Goal: Task Accomplishment & Management: Manage account settings

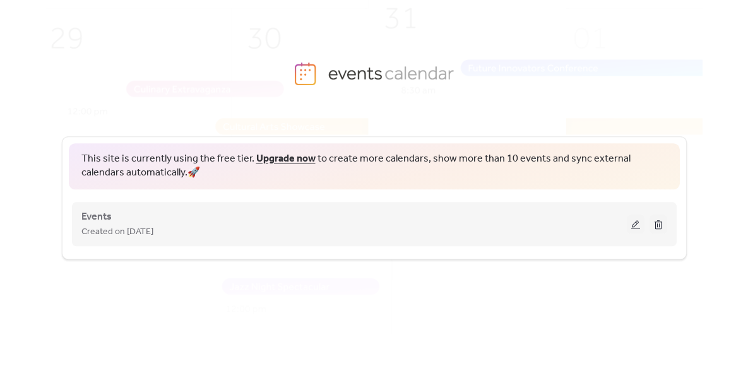
click at [238, 231] on div "Created on [DATE]" at bounding box center [353, 231] width 545 height 15
click at [631, 224] on button at bounding box center [636, 224] width 18 height 19
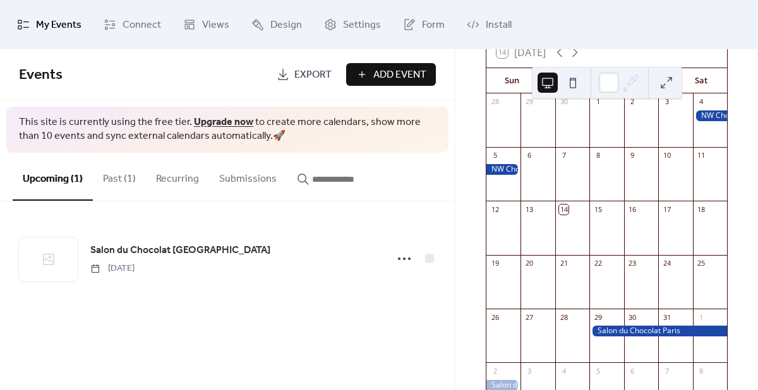
scroll to position [159, 0]
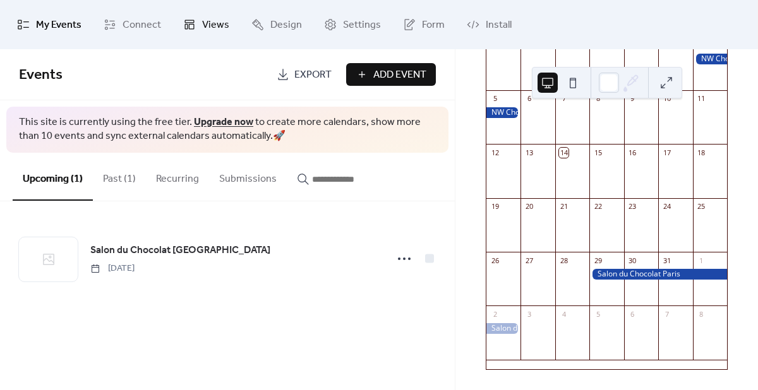
click at [208, 21] on span "Views" at bounding box center [215, 25] width 27 height 20
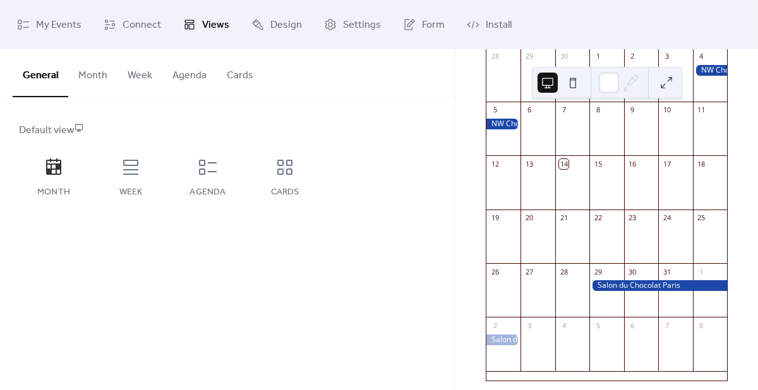
scroll to position [159, 0]
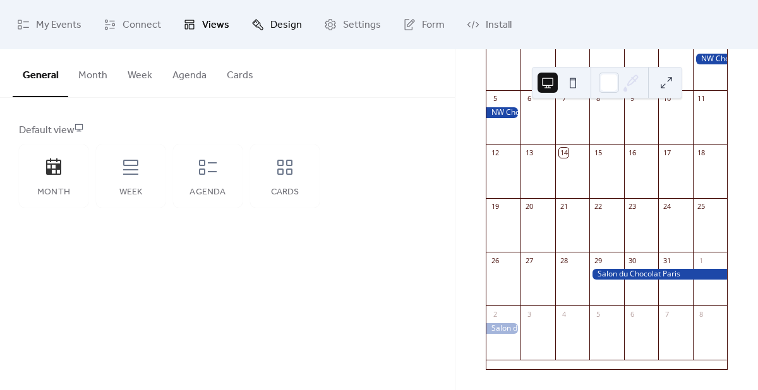
click at [265, 30] on link "Design" at bounding box center [276, 24] width 69 height 39
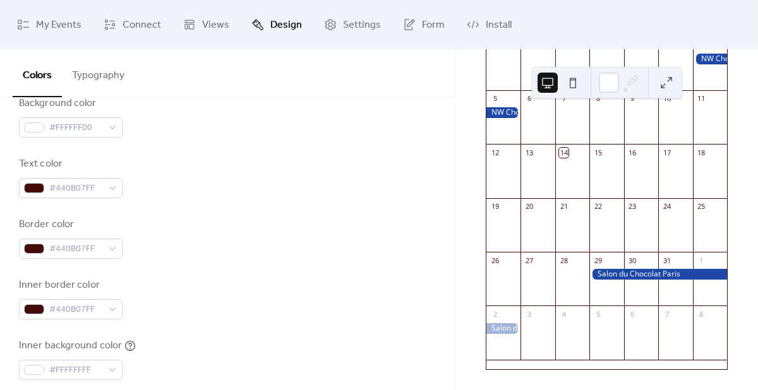
scroll to position [174, 0]
click at [57, 25] on span "My Events" at bounding box center [58, 25] width 45 height 20
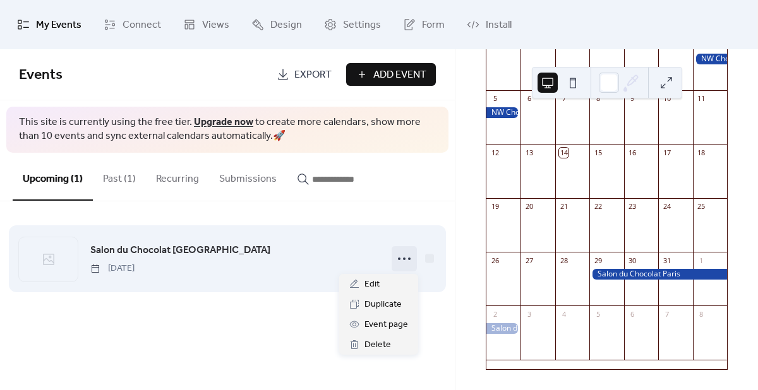
click at [403, 259] on icon at bounding box center [404, 259] width 20 height 20
click at [247, 256] on div "Salon du Chocolat Paris Wednesday, October 29, 2025" at bounding box center [234, 258] width 289 height 32
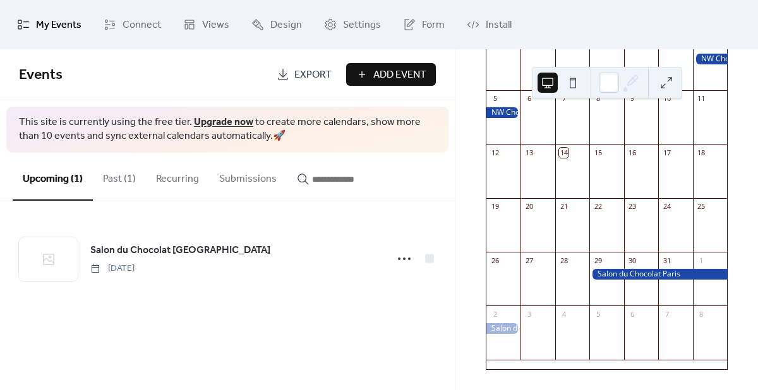
click at [121, 174] on button "Past (1)" at bounding box center [119, 176] width 53 height 47
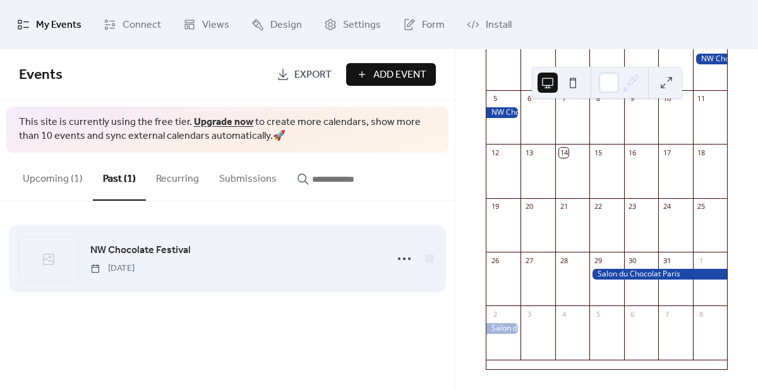
click at [293, 268] on div "NW Chocolate Festival Saturday, October 4, 2025" at bounding box center [234, 258] width 289 height 32
click at [292, 265] on div "NW Chocolate Festival Saturday, October 4, 2025" at bounding box center [234, 258] width 289 height 32
click at [174, 253] on span "NW Chocolate Festival" at bounding box center [140, 250] width 100 height 15
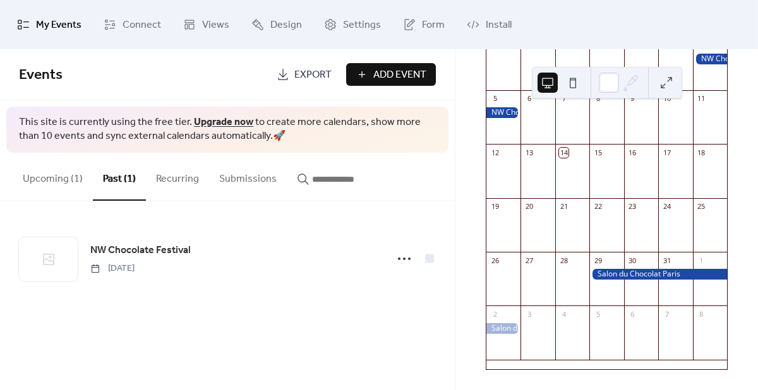
click at [42, 169] on button "Upcoming (1)" at bounding box center [53, 176] width 80 height 47
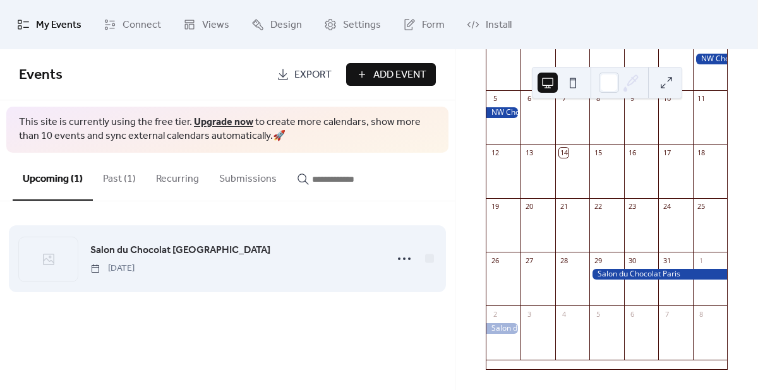
click at [162, 257] on span "Salon du Chocolat Paris" at bounding box center [180, 250] width 180 height 15
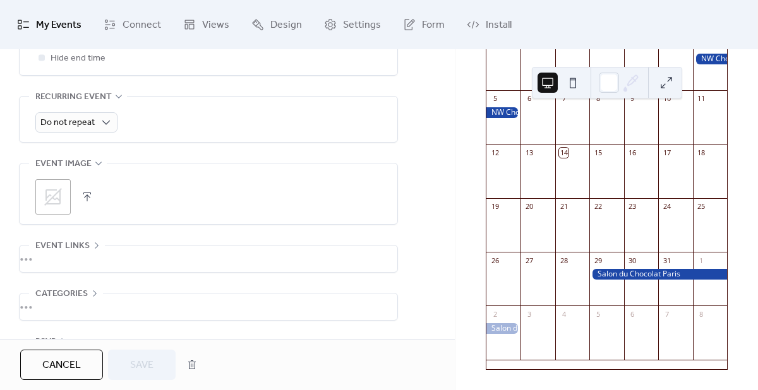
scroll to position [595, 0]
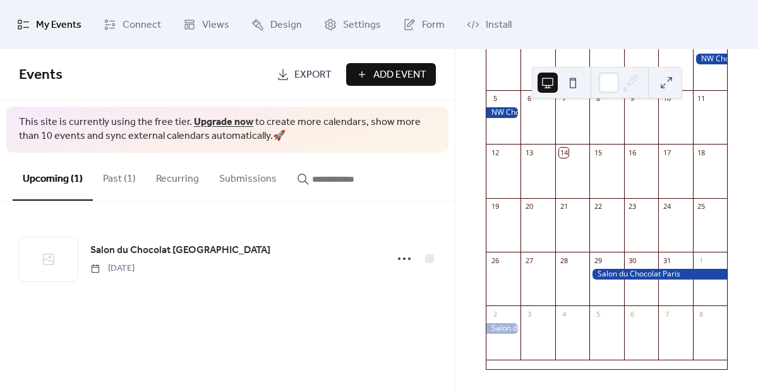
click at [242, 182] on button "Submissions" at bounding box center [248, 176] width 78 height 47
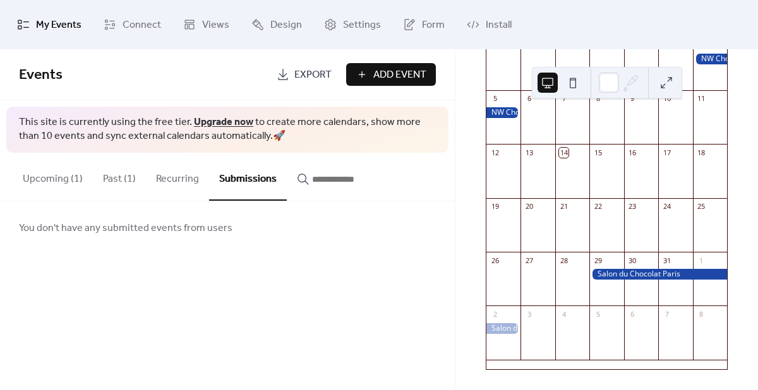
click at [177, 180] on button "Recurring" at bounding box center [177, 176] width 63 height 47
click at [41, 173] on button "Upcoming (1)" at bounding box center [53, 176] width 80 height 47
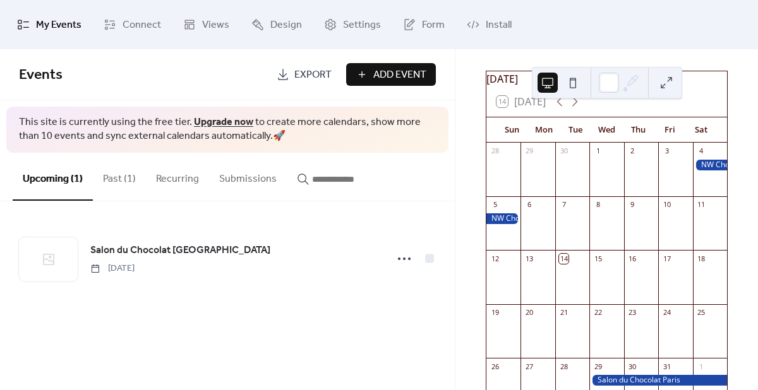
scroll to position [46, 0]
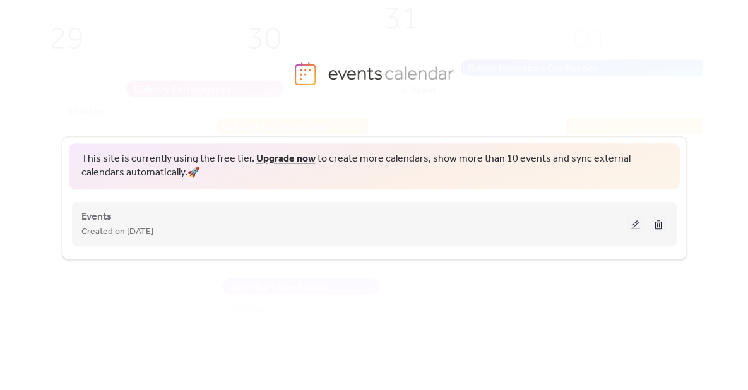
click at [564, 213] on div "Events Created on [DATE]" at bounding box center [353, 224] width 545 height 30
click at [153, 233] on span "Created on [DATE]" at bounding box center [117, 232] width 72 height 15
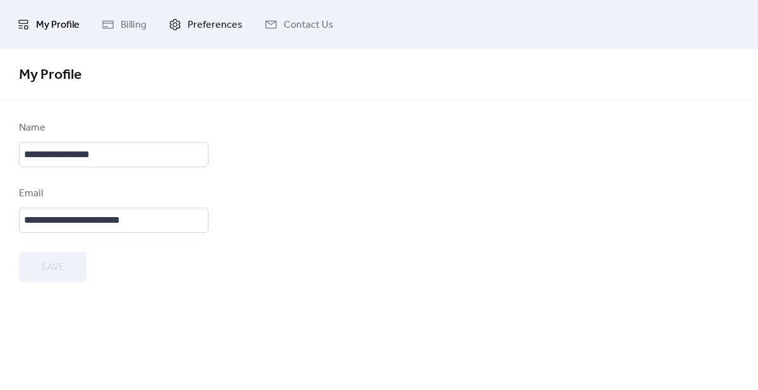
click at [207, 23] on span "Preferences" at bounding box center [214, 25] width 55 height 20
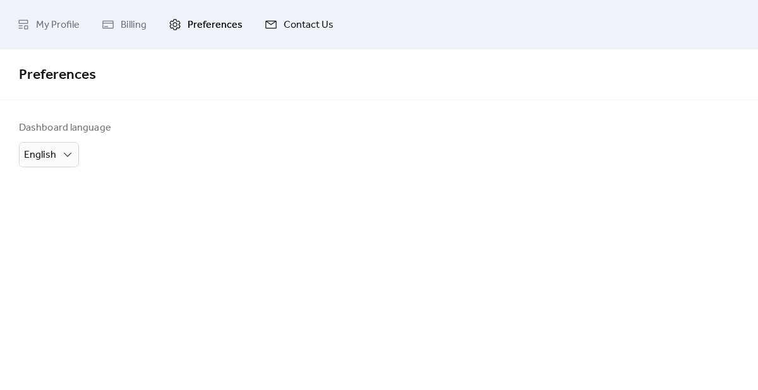
click at [306, 19] on span "Contact Us" at bounding box center [308, 25] width 50 height 20
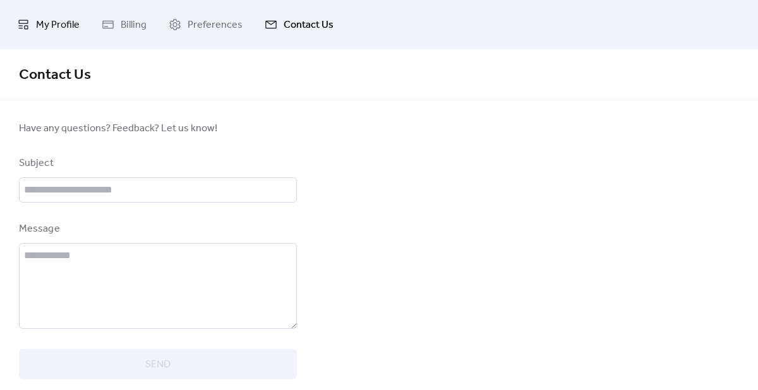
click at [46, 29] on span "My Profile" at bounding box center [58, 25] width 44 height 20
